Goal: Task Accomplishment & Management: Use online tool/utility

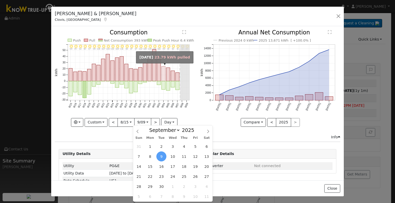
select select "8"
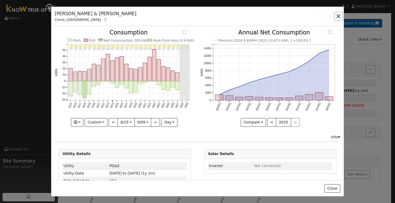
click at [340, 19] on button "button" at bounding box center [338, 16] width 7 height 7
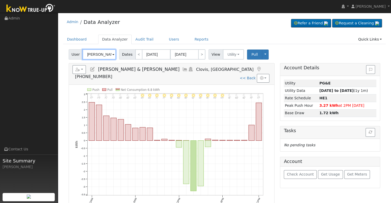
click at [106, 57] on input "[PERSON_NAME] & [PERSON_NAME]" at bounding box center [99, 54] width 33 height 10
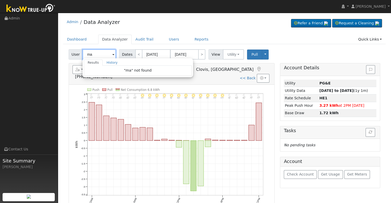
type input "m"
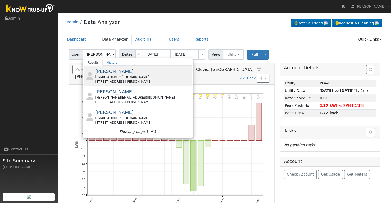
click at [144, 79] on div "[EMAIL_ADDRESS][DOMAIN_NAME]" at bounding box center [142, 77] width 95 height 5
type input "[PERSON_NAME]"
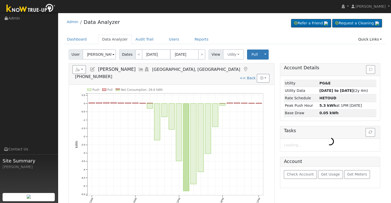
drag, startPoint x: 144, startPoint y: 79, endPoint x: 146, endPoint y: 99, distance: 19.6
click at [146, 99] on div at bounding box center [172, 149] width 206 height 129
click at [109, 55] on input "[PERSON_NAME]" at bounding box center [99, 54] width 33 height 10
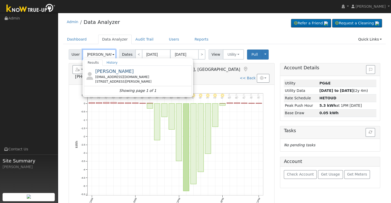
click at [103, 54] on input "[PERSON_NAME]" at bounding box center [99, 54] width 33 height 10
click at [213, 88] on icon "11PM - Clear 75° 10PM - Clear 78° 9PM - Clear 81° 8PM - Clear 85° 7PM - Clear 8…" at bounding box center [171, 150] width 193 height 125
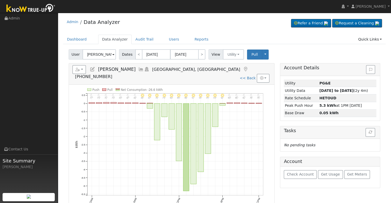
click at [138, 70] on icon at bounding box center [141, 69] width 6 height 5
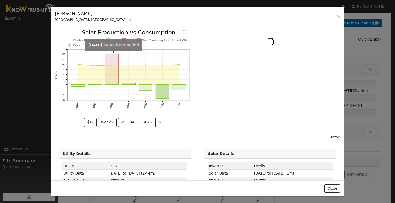
click at [108, 70] on rect "onclick=""" at bounding box center [112, 69] width 14 height 31
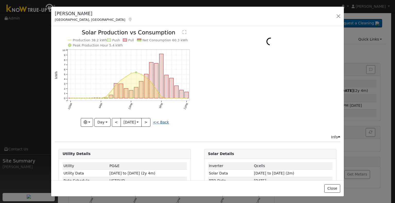
click at [165, 120] on link "<< Back" at bounding box center [161, 122] width 16 height 4
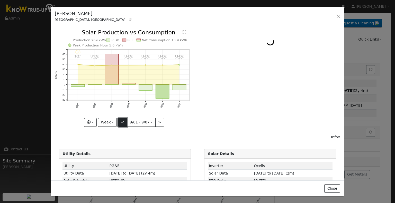
click at [124, 120] on button "<" at bounding box center [122, 122] width 9 height 9
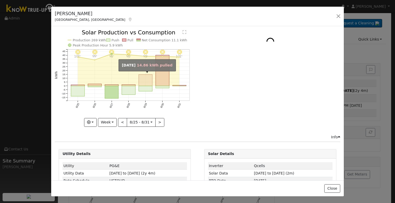
click at [148, 82] on rect "onclick=""" at bounding box center [146, 80] width 14 height 11
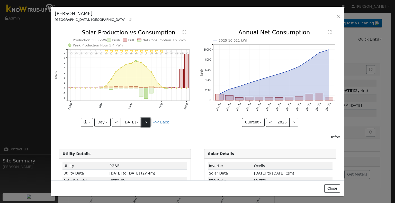
click at [148, 121] on button ">" at bounding box center [145, 122] width 9 height 9
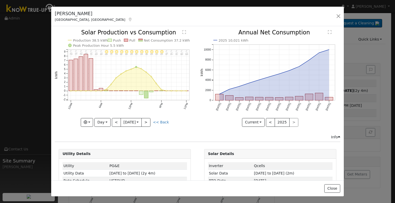
click at [167, 119] on icon "11PM - Clear 86° 10PM - Clear 89° 9PM - Clear 91° 8PM - Clear 94° 7PM - Clear 9…" at bounding box center [125, 78] width 140 height 96
click at [163, 121] on link "<< Back" at bounding box center [161, 122] width 16 height 4
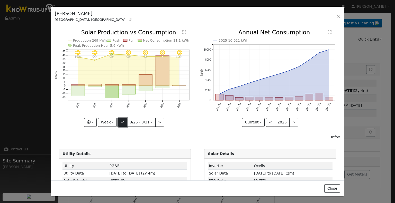
click at [123, 124] on button "<" at bounding box center [122, 122] width 9 height 9
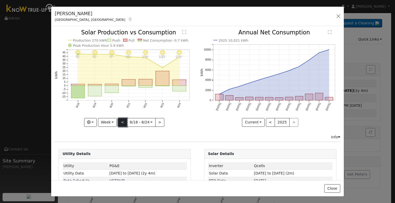
click at [123, 124] on button "<" at bounding box center [122, 122] width 9 height 9
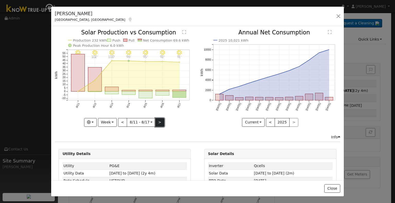
click at [159, 122] on button ">" at bounding box center [159, 122] width 9 height 9
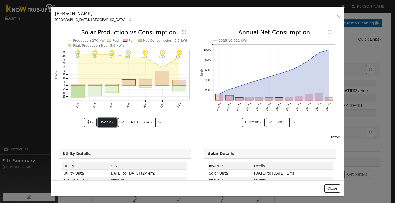
click at [110, 118] on button "Week" at bounding box center [107, 122] width 19 height 9
click at [117, 146] on link "Month" at bounding box center [116, 147] width 36 height 7
type input "[DATE]"
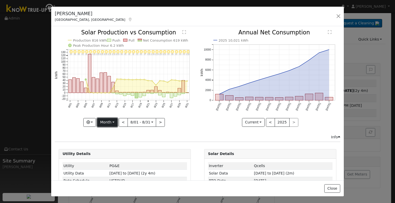
click at [113, 124] on button "Month" at bounding box center [107, 122] width 20 height 9
click at [115, 160] on link "Custom" at bounding box center [115, 161] width 36 height 7
select select "7"
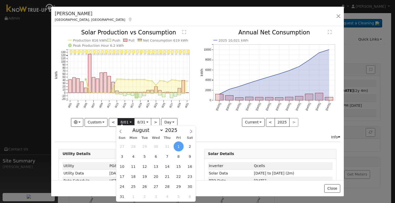
click at [128, 124] on input "[DATE]" at bounding box center [126, 123] width 16 height 8
click at [157, 168] on span "13" at bounding box center [156, 167] width 10 height 10
type input "[DATE]"
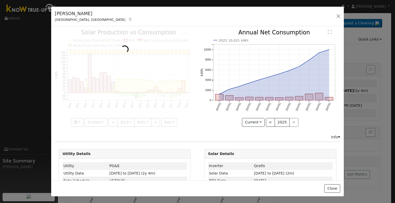
scroll to position [0, 4]
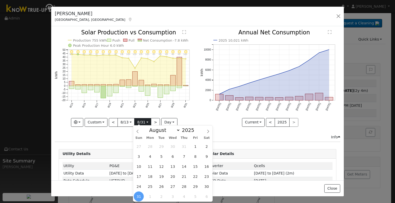
click at [144, 120] on input "[DATE]" at bounding box center [143, 123] width 16 height 8
click at [210, 133] on span at bounding box center [208, 130] width 9 height 9
select select "8"
click at [154, 156] on span "8" at bounding box center [150, 157] width 10 height 10
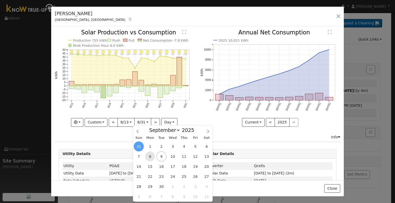
type input "[DATE]"
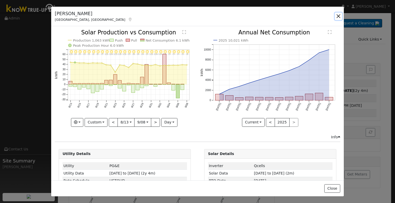
click at [340, 17] on button "button" at bounding box center [338, 16] width 7 height 7
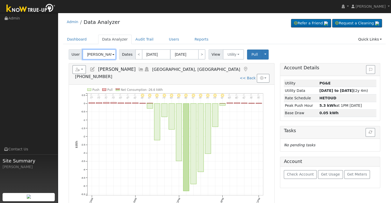
click at [97, 53] on input "[PERSON_NAME]" at bounding box center [99, 54] width 33 height 10
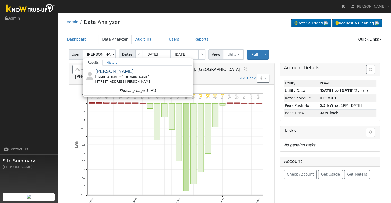
click at [127, 75] on div "[EMAIL_ADDRESS][DOMAIN_NAME]" at bounding box center [142, 77] width 95 height 5
type input "[PERSON_NAME]"
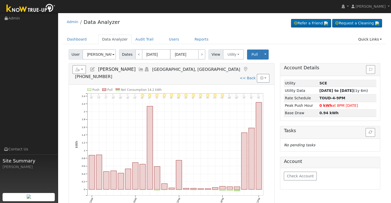
click at [138, 70] on icon at bounding box center [141, 69] width 6 height 5
